Goal: Transaction & Acquisition: Purchase product/service

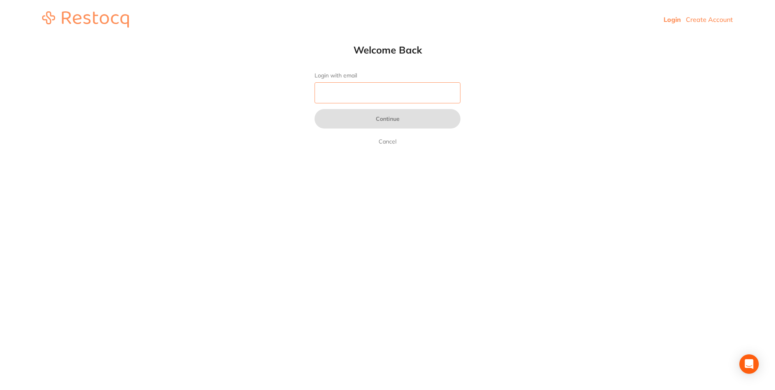
click at [385, 99] on input "Login with email" at bounding box center [387, 92] width 146 height 21
type input "[EMAIL_ADDRESS][DOMAIN_NAME]"
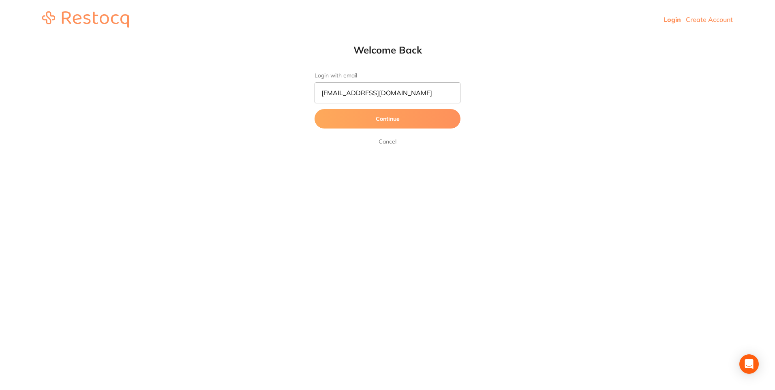
click at [387, 119] on button "Continue" at bounding box center [387, 118] width 146 height 19
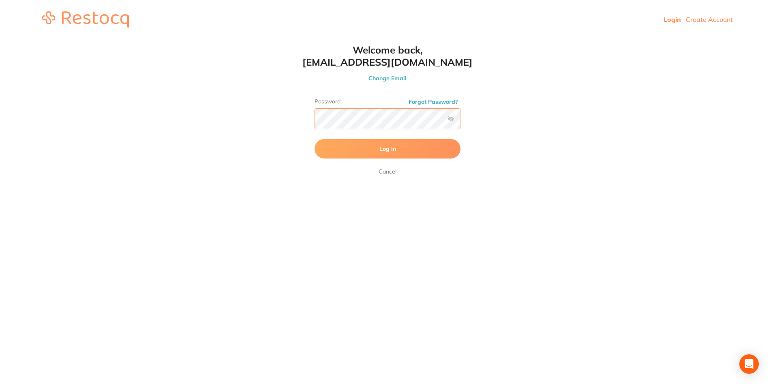
click at [314, 139] on button "Log In" at bounding box center [387, 148] width 146 height 19
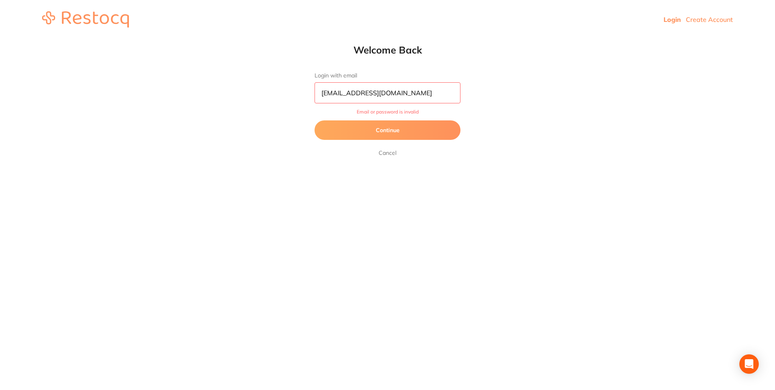
click at [435, 100] on input "[EMAIL_ADDRESS][DOMAIN_NAME]" at bounding box center [387, 92] width 146 height 21
click at [400, 125] on button "Continue" at bounding box center [387, 129] width 146 height 19
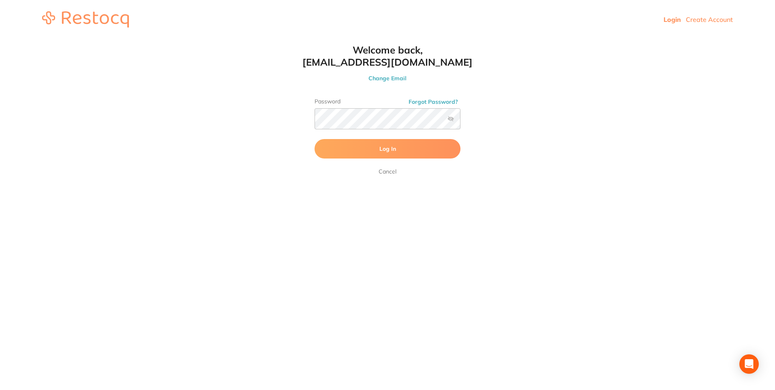
click at [439, 98] on button "Forgot Password?" at bounding box center [433, 101] width 54 height 7
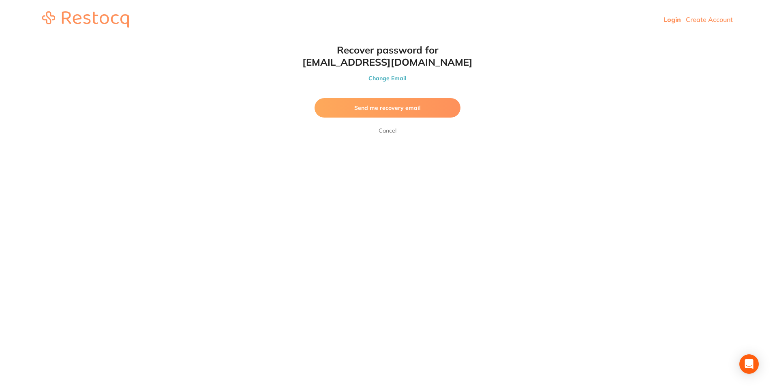
click at [436, 99] on button "Send me recovery email" at bounding box center [387, 107] width 146 height 19
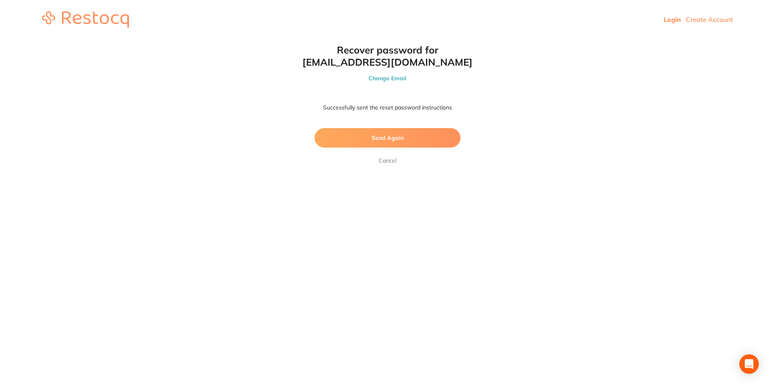
click at [392, 159] on link "Cancel" at bounding box center [387, 161] width 21 height 10
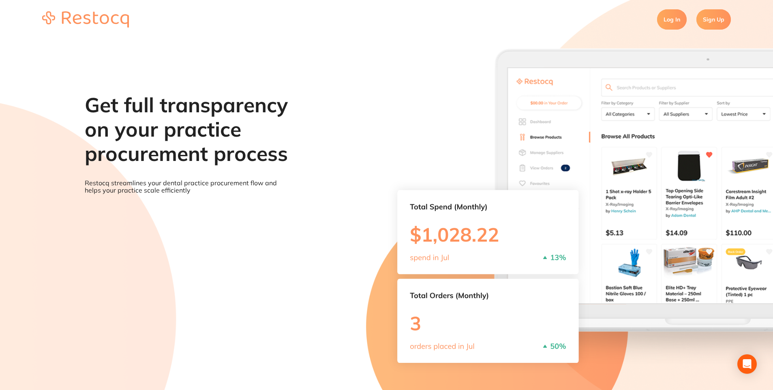
click at [660, 25] on link "Log In" at bounding box center [672, 19] width 30 height 20
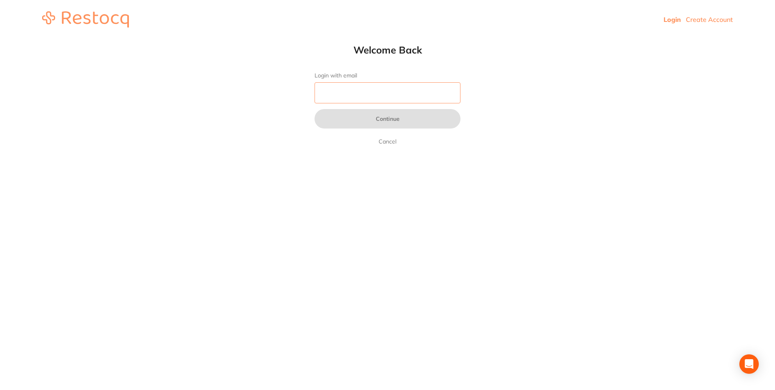
click at [368, 91] on input "Login with email" at bounding box center [387, 92] width 146 height 21
type input "[EMAIL_ADDRESS][DOMAIN_NAME]"
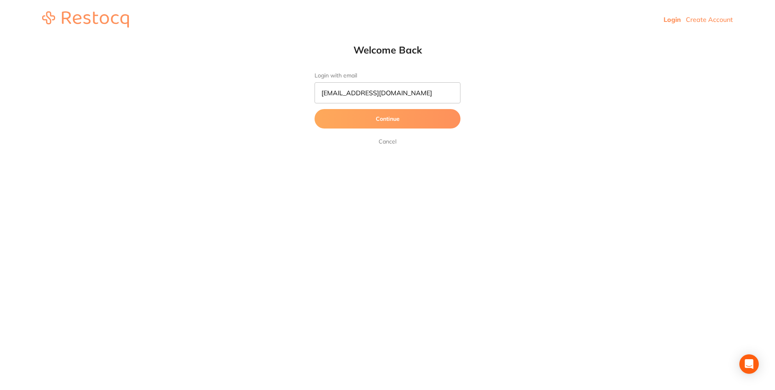
click at [353, 123] on button "Continue" at bounding box center [387, 118] width 146 height 19
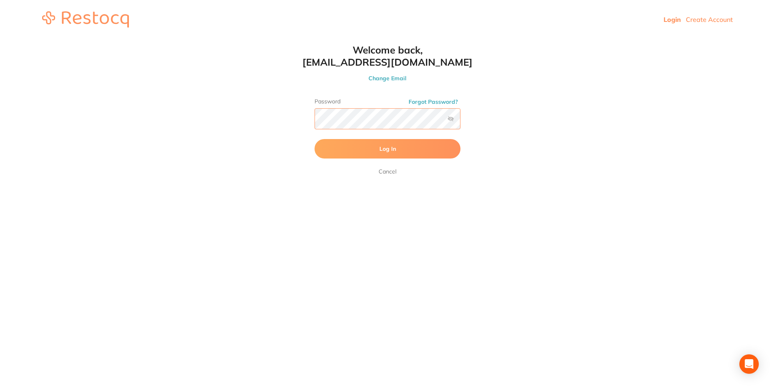
click at [314, 139] on button "Log In" at bounding box center [387, 148] width 146 height 19
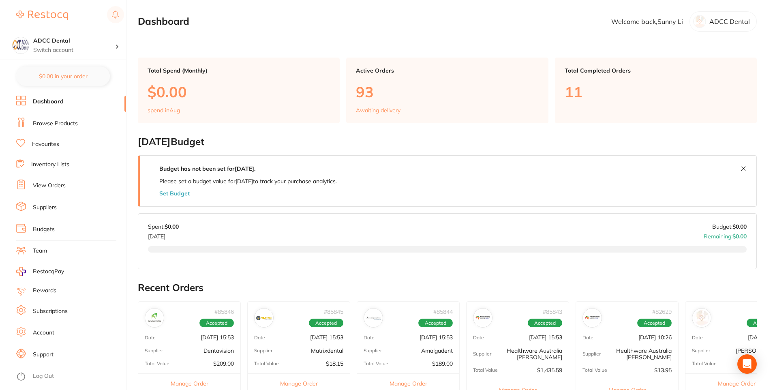
click at [46, 123] on link "Browse Products" at bounding box center [55, 124] width 45 height 8
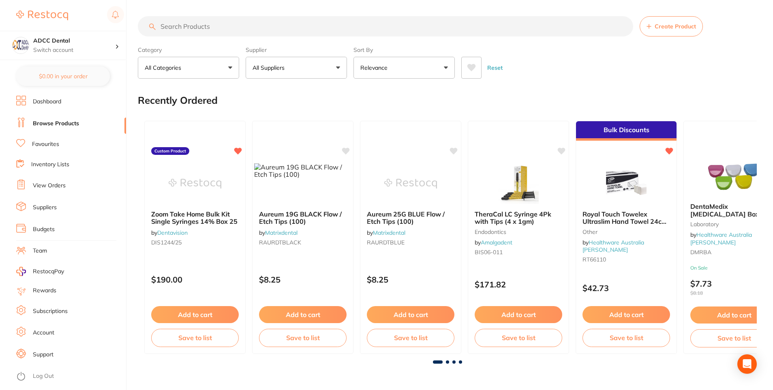
click at [217, 28] on input "search" at bounding box center [385, 26] width 495 height 20
type input "saline"
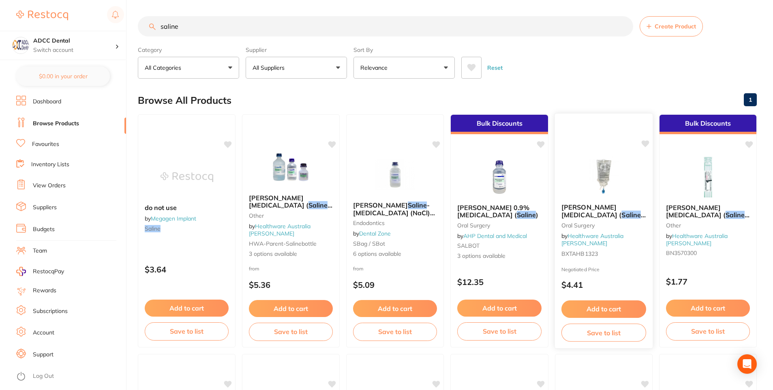
click at [590, 187] on img at bounding box center [603, 176] width 53 height 41
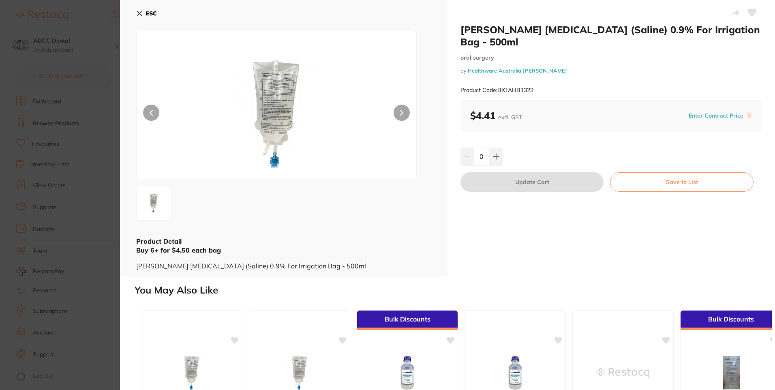
click at [494, 147] on div "[PERSON_NAME] [MEDICAL_DATA] (Saline) 0.9% For Irrigation Bag - 500ml [MEDICAL_…" at bounding box center [610, 138] width 327 height 276
click at [498, 156] on button at bounding box center [495, 157] width 13 height 18
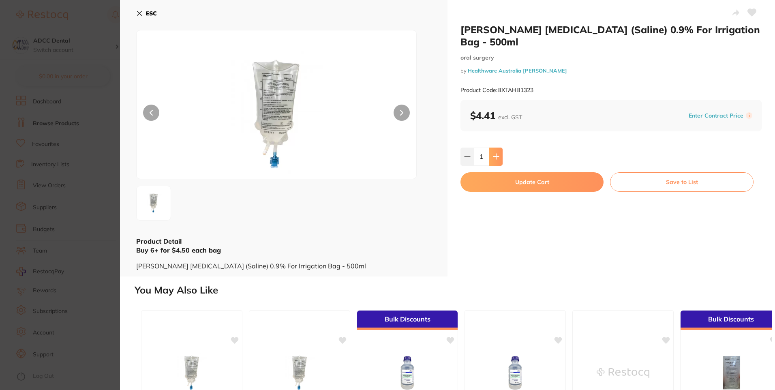
click at [498, 156] on button at bounding box center [495, 157] width 13 height 18
type input "3"
click at [539, 186] on button "Update Cart" at bounding box center [531, 181] width 143 height 19
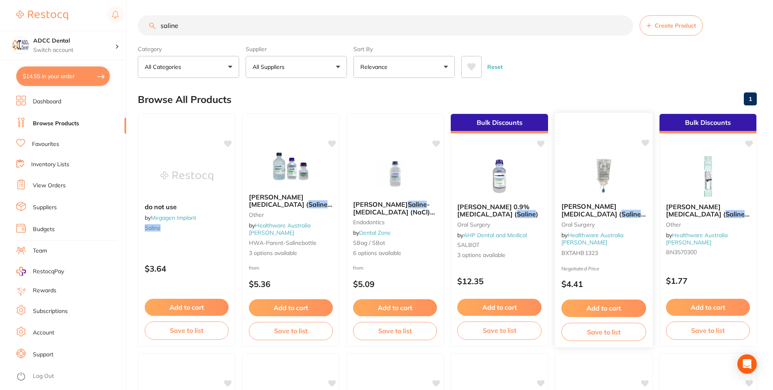
click at [607, 210] on span ") 0.9% For Irrigation Bag - 500ml" at bounding box center [602, 221] width 82 height 23
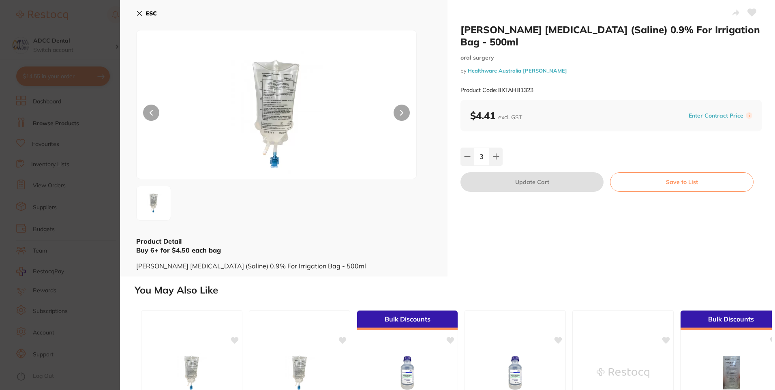
click at [669, 248] on div "[PERSON_NAME] [MEDICAL_DATA] (Saline) 0.9% For Irrigation Bag - 500ml [MEDICAL_…" at bounding box center [610, 138] width 327 height 276
click at [99, 106] on section "[PERSON_NAME] [MEDICAL_DATA] (Saline) 0.9% For Irrigation Bag - 500ml [MEDICAL_…" at bounding box center [387, 195] width 775 height 390
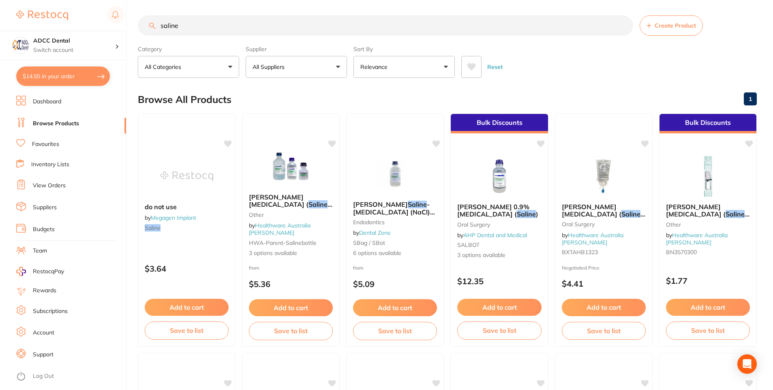
click at [72, 82] on button "$14.55 in your order" at bounding box center [63, 75] width 94 height 19
checkbox input "true"
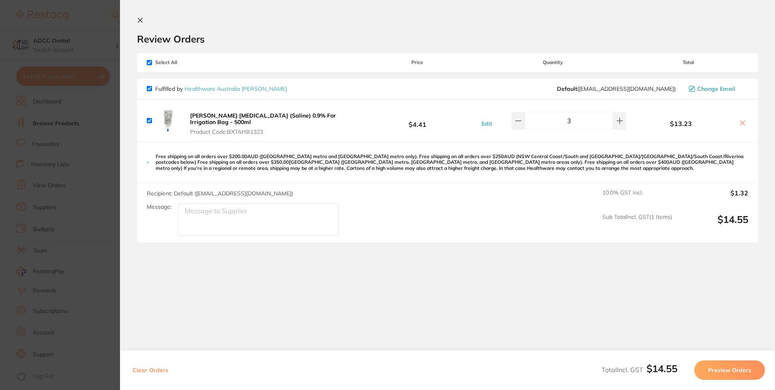
drag, startPoint x: 715, startPoint y: 373, endPoint x: 563, endPoint y: 312, distance: 163.8
click at [563, 312] on section "Review Orders Your orders are being processed and we will notify you once we ha…" at bounding box center [447, 188] width 655 height 376
click at [736, 366] on button "Preview Orders" at bounding box center [729, 369] width 71 height 19
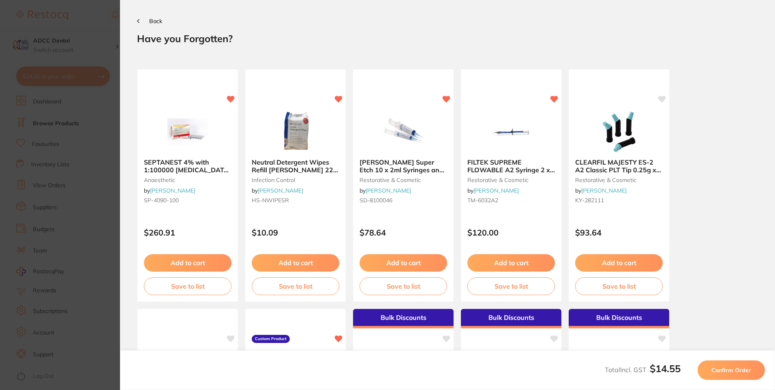
click at [746, 373] on span "Confirm Order" at bounding box center [731, 369] width 40 height 7
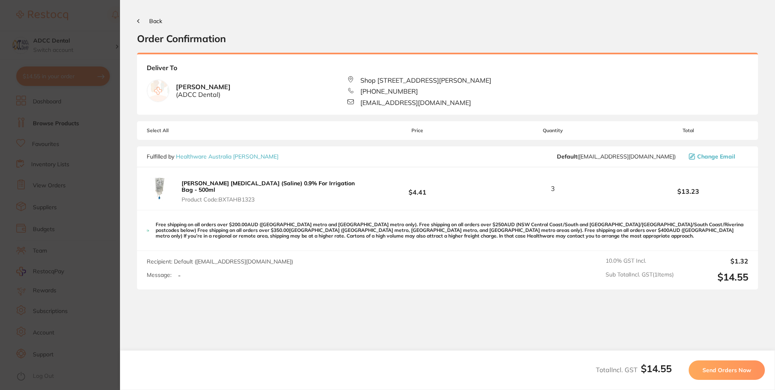
click at [746, 373] on span "Send Orders Now" at bounding box center [726, 369] width 49 height 7
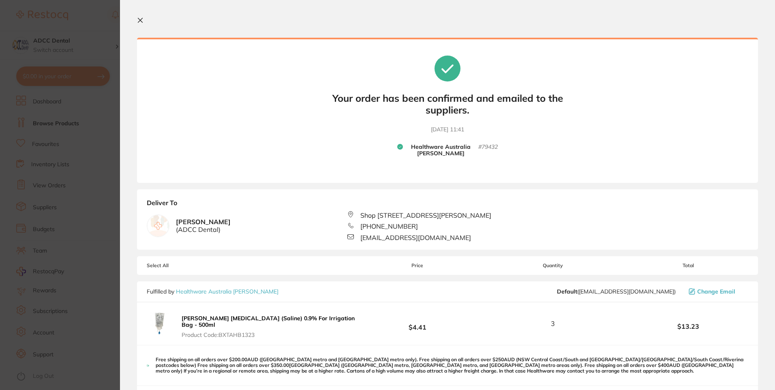
click at [143, 22] on button at bounding box center [142, 21] width 10 height 8
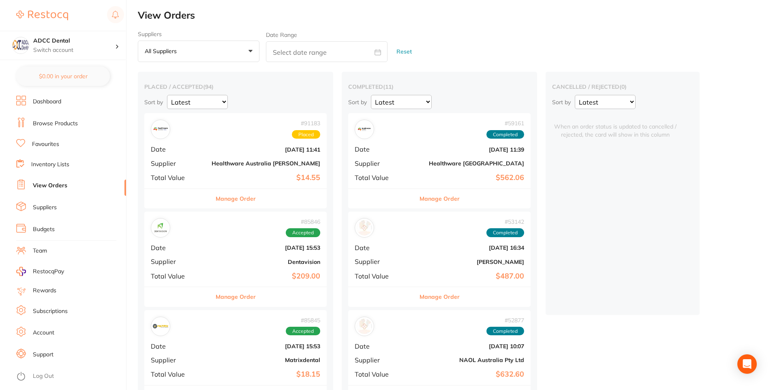
drag, startPoint x: 46, startPoint y: 124, endPoint x: 130, endPoint y: 117, distance: 84.2
click at [46, 124] on link "Browse Products" at bounding box center [55, 124] width 45 height 8
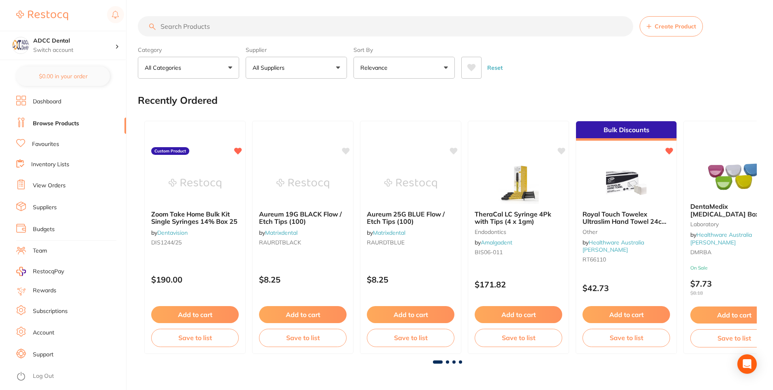
click at [167, 30] on input "search" at bounding box center [385, 26] width 495 height 20
type input "gloves"
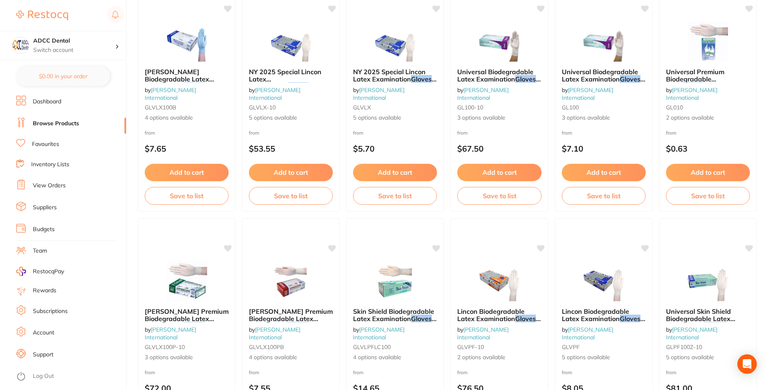
scroll to position [1094, 0]
